Goal: Task Accomplishment & Management: Use online tool/utility

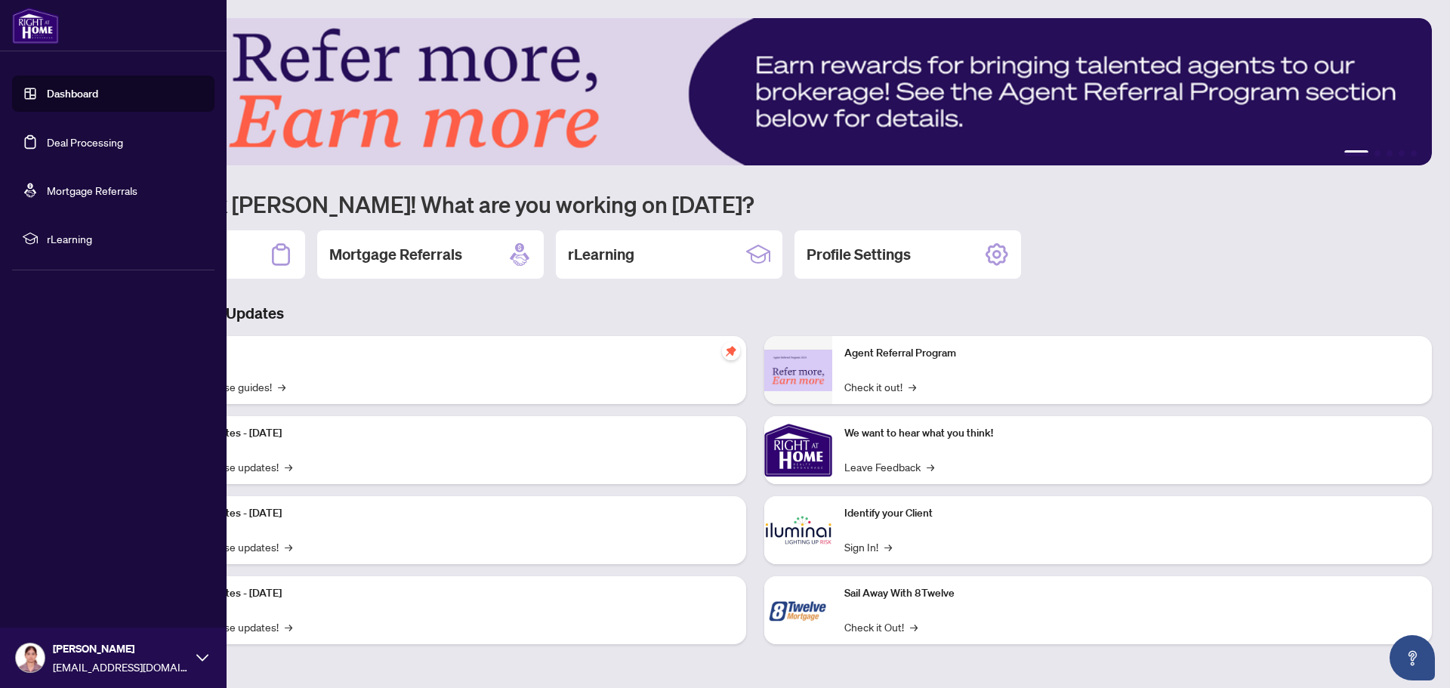
click at [114, 147] on link "Deal Processing" at bounding box center [85, 142] width 76 height 14
